Goal: Task Accomplishment & Management: Manage account settings

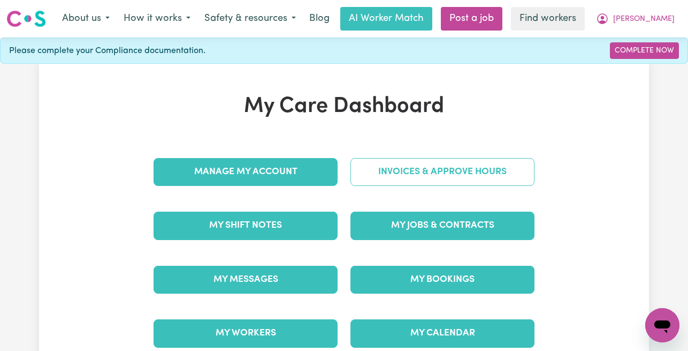
click at [385, 175] on link "Invoices & Approve Hours" at bounding box center [443, 172] width 184 height 28
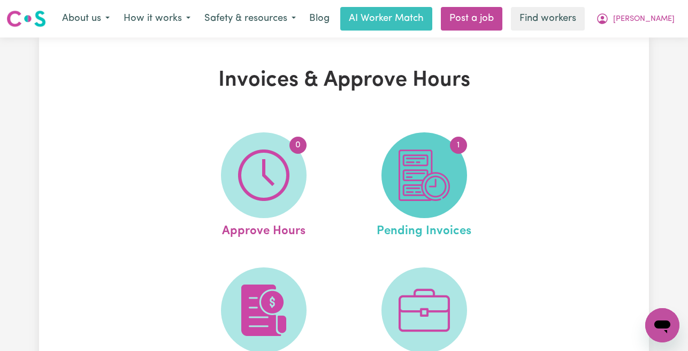
click at [428, 179] on img at bounding box center [424, 174] width 51 height 51
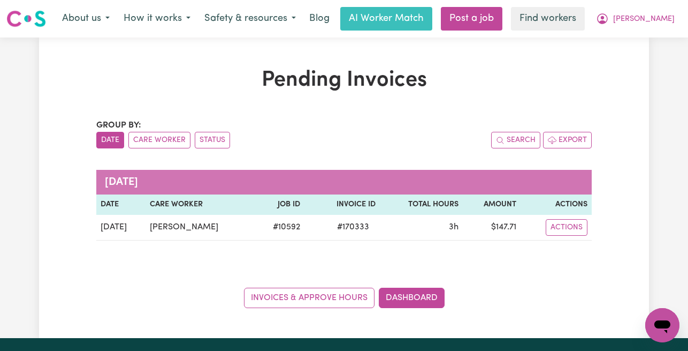
click at [641, 32] on nav "Menu About us How it works Safety & resources Blog AI Worker Match Post a job F…" at bounding box center [344, 18] width 688 height 37
click at [609, 19] on icon "My Account" at bounding box center [602, 18] width 13 height 13
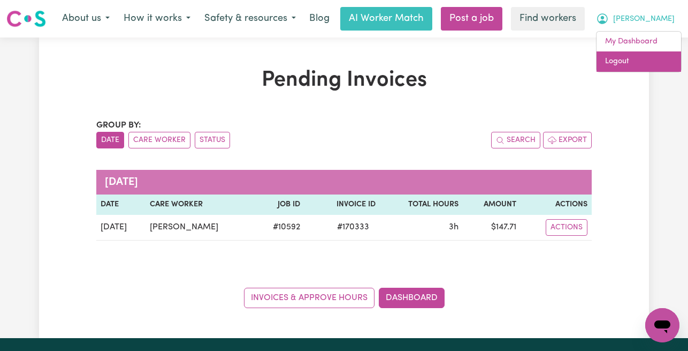
click at [638, 58] on link "Logout" at bounding box center [639, 61] width 85 height 20
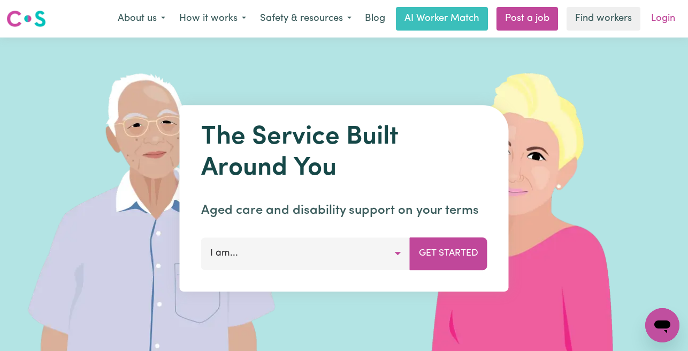
click at [665, 14] on link "Login" at bounding box center [663, 19] width 37 height 24
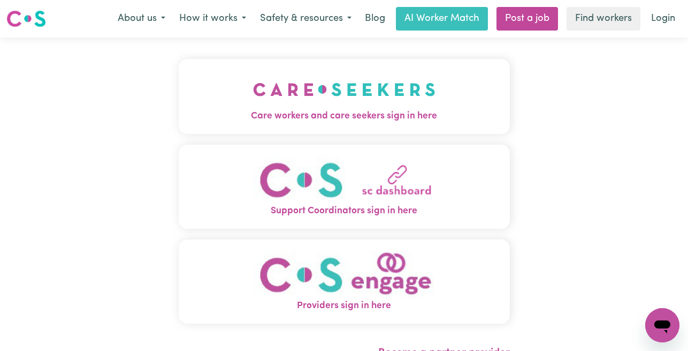
click at [293, 106] on img "Care workers and care seekers sign in here" at bounding box center [344, 90] width 183 height 40
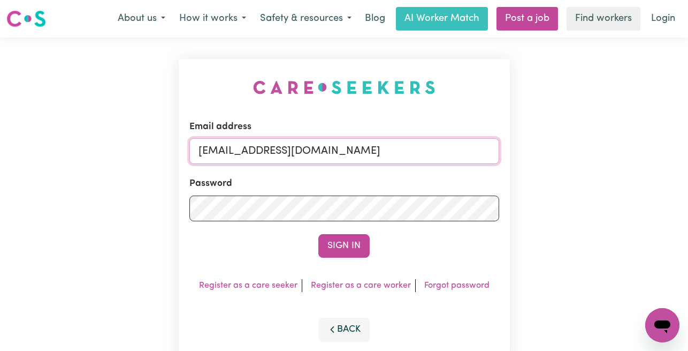
drag, startPoint x: 462, startPoint y: 153, endPoint x: 250, endPoint y: 154, distance: 212.0
click at [251, 154] on input "[EMAIL_ADDRESS][DOMAIN_NAME]" at bounding box center [344, 151] width 310 height 26
type input "[EMAIL_ADDRESS][DOMAIN_NAME]"
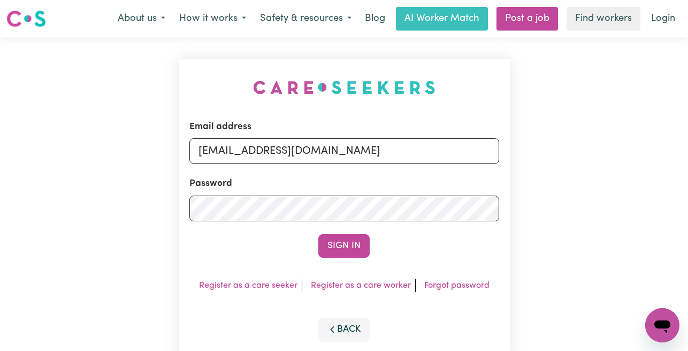
click at [318, 234] on button "Sign In" at bounding box center [343, 246] width 51 height 24
